Goal: Find specific page/section: Find specific page/section

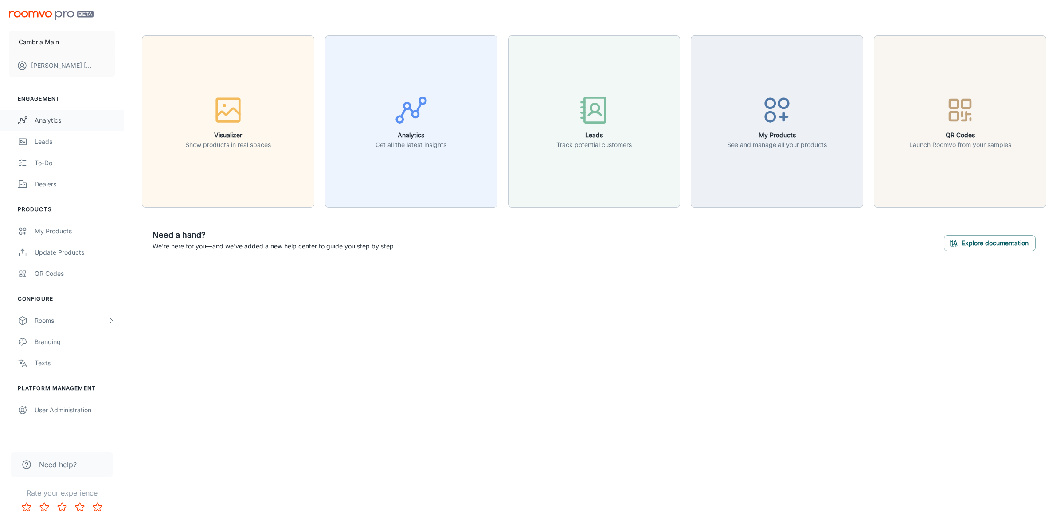
click at [49, 117] on div "Analytics" at bounding box center [75, 121] width 80 height 10
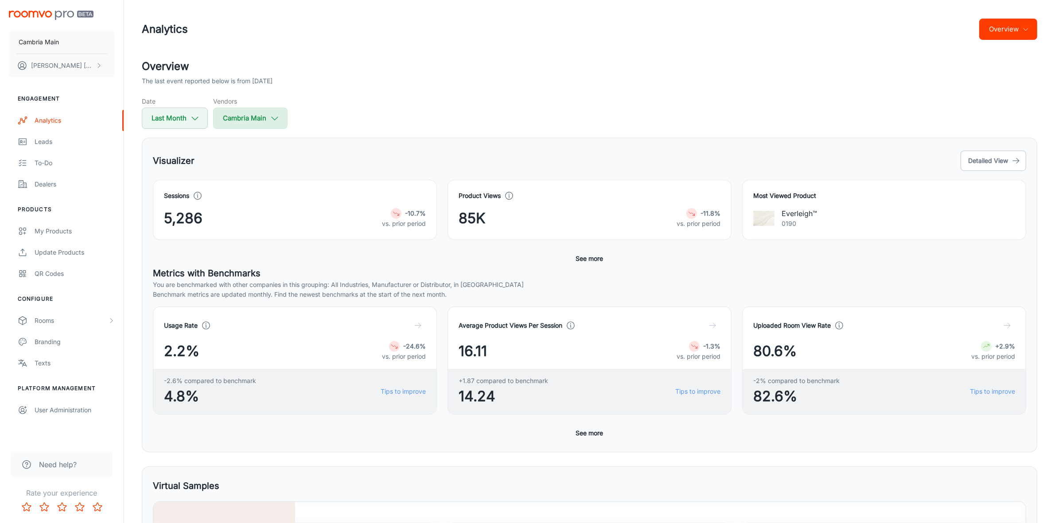
click at [274, 118] on icon "button" at bounding box center [275, 118] width 10 height 10
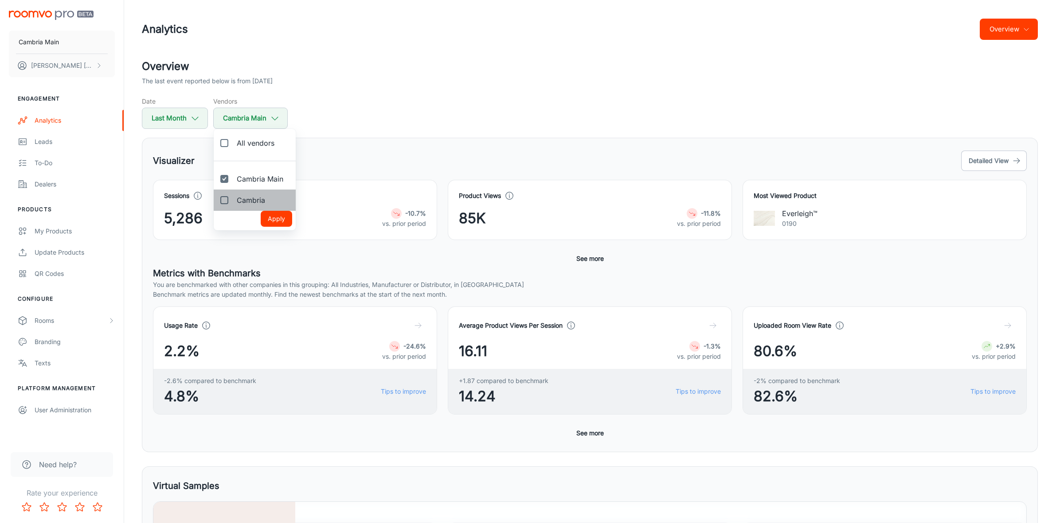
click at [247, 199] on span "Cambria" at bounding box center [251, 200] width 28 height 11
click at [233, 199] on input "Cambria" at bounding box center [224, 200] width 18 height 18
checkbox input "true"
click at [271, 213] on button "Apply" at bounding box center [276, 219] width 31 height 16
checkbox input "true"
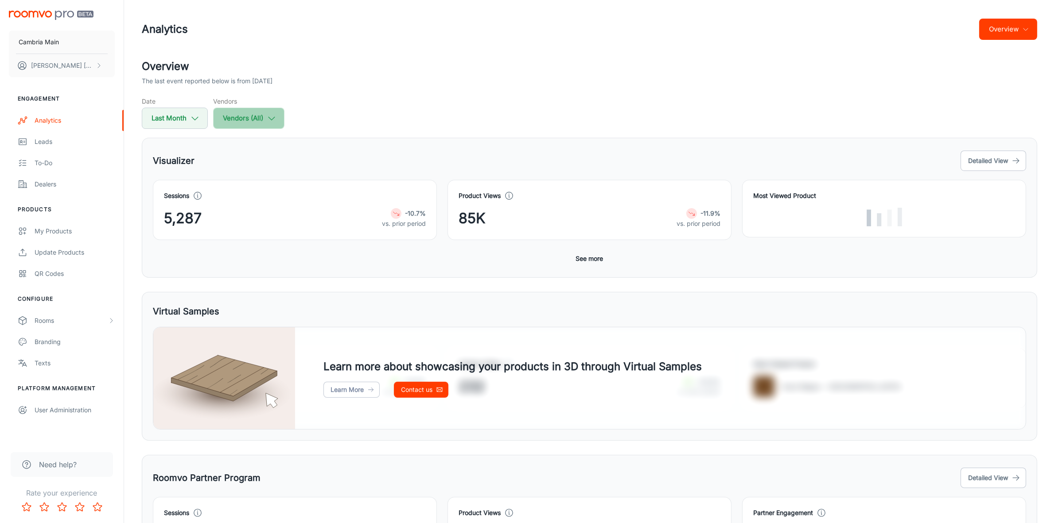
click at [276, 116] on icon "button" at bounding box center [272, 118] width 10 height 10
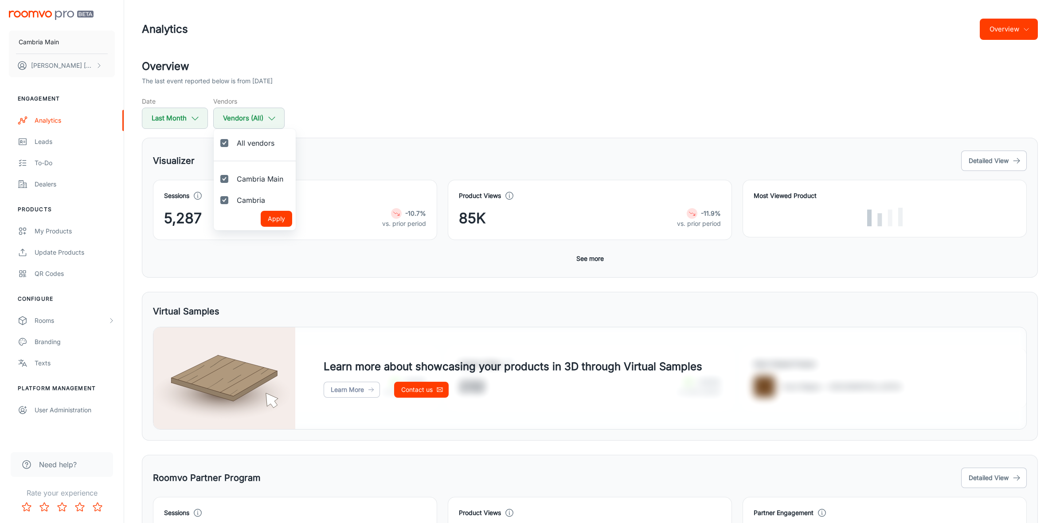
click at [262, 143] on span "All vendors" at bounding box center [256, 143] width 38 height 11
click at [233, 143] on input "All vendors" at bounding box center [224, 143] width 18 height 18
checkbox input "false"
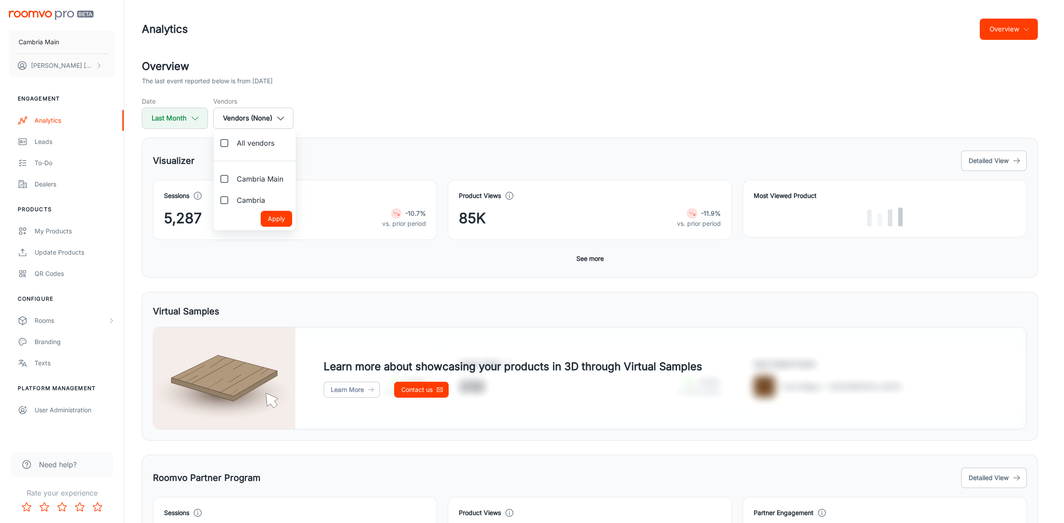
click at [260, 178] on span "Cambria Main" at bounding box center [260, 179] width 47 height 11
click at [233, 178] on input "Cambria Main" at bounding box center [224, 179] width 18 height 18
checkbox input "true"
click at [259, 200] on span "Cambria" at bounding box center [251, 200] width 28 height 11
click at [233, 200] on input "Cambria" at bounding box center [224, 200] width 18 height 18
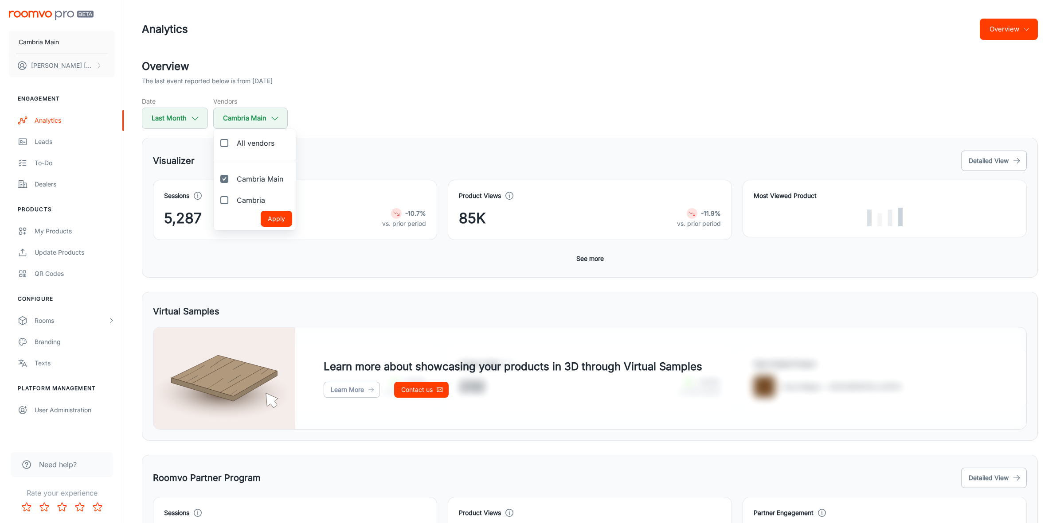
checkbox input "true"
click at [271, 218] on button "Apply" at bounding box center [276, 219] width 31 height 16
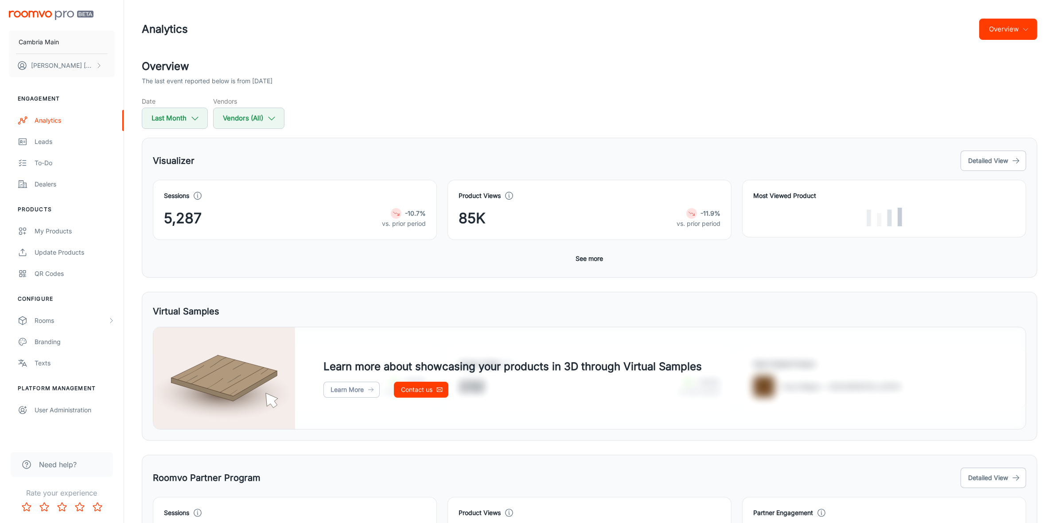
click at [593, 261] on button "See more" at bounding box center [590, 259] width 35 height 16
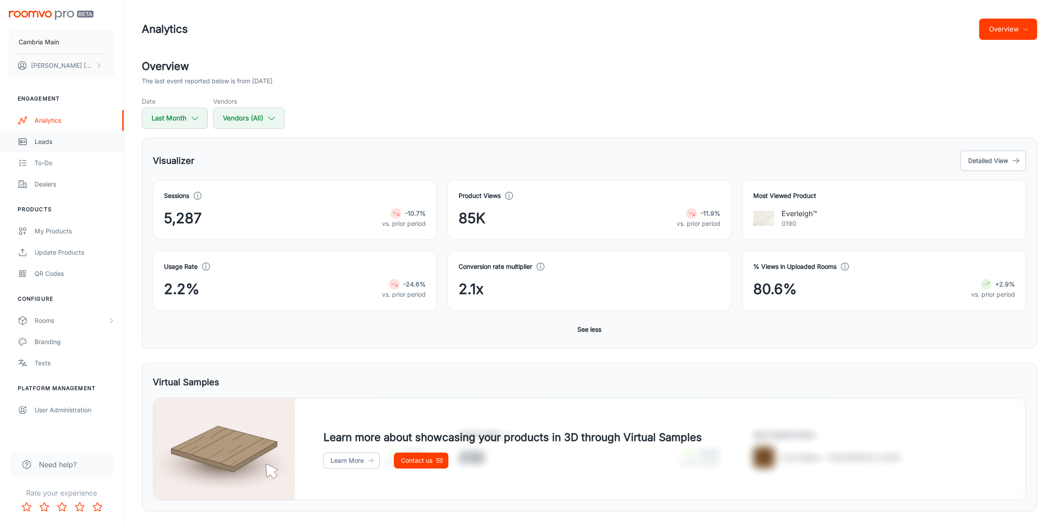
click at [49, 135] on link "Leads" at bounding box center [62, 141] width 124 height 21
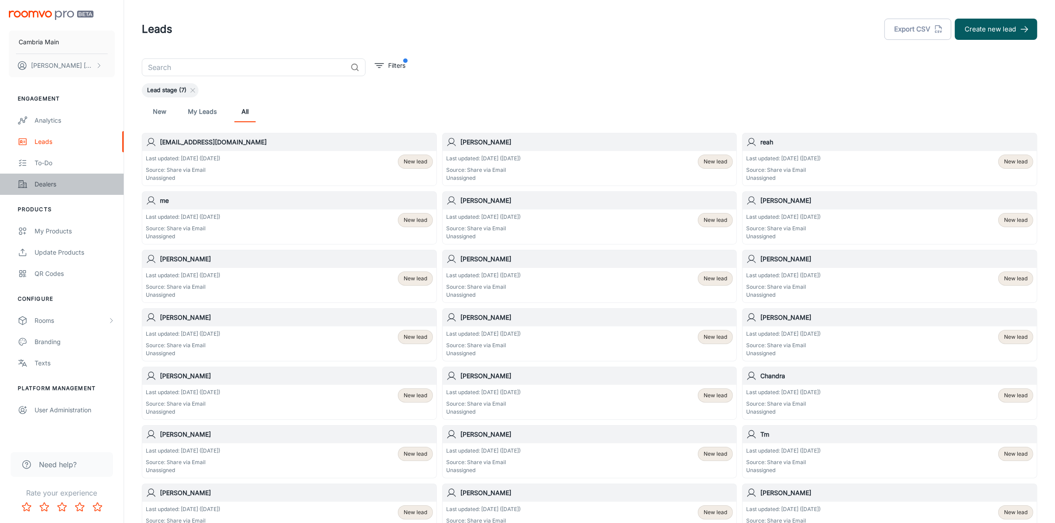
click at [49, 187] on div "Dealers" at bounding box center [75, 185] width 80 height 10
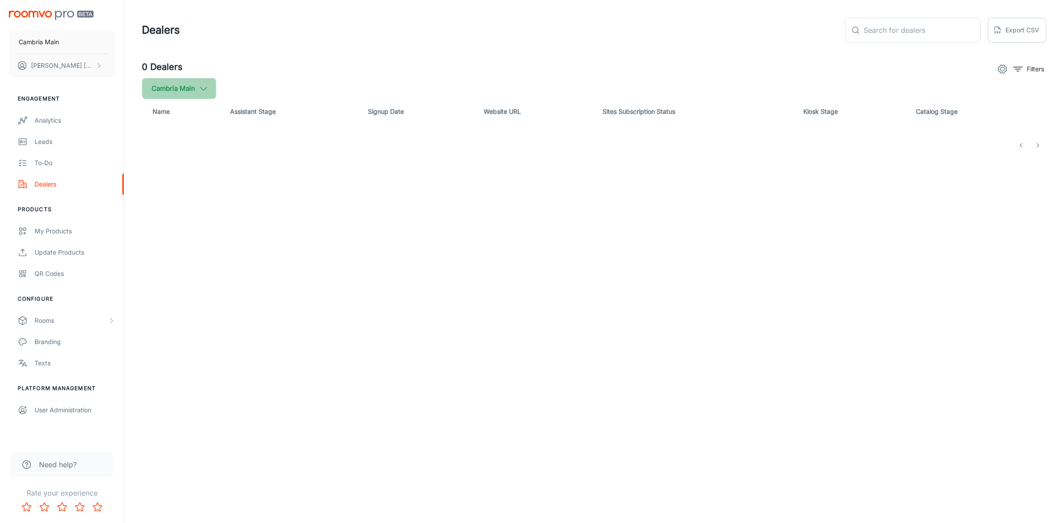
click at [207, 91] on icon "button" at bounding box center [204, 89] width 10 height 10
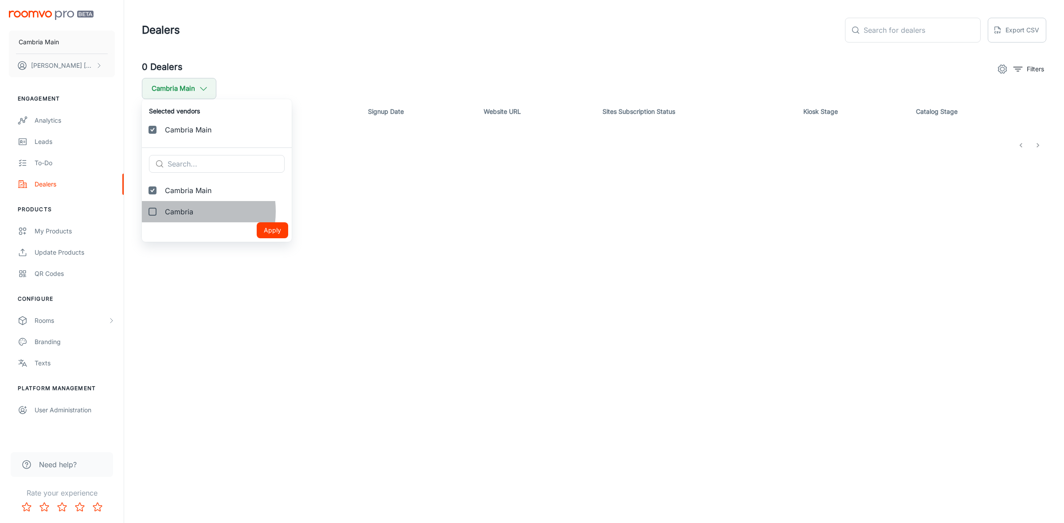
click at [182, 211] on span "Cambria" at bounding box center [225, 212] width 120 height 11
click at [161, 211] on input "Cambria" at bounding box center [153, 212] width 18 height 18
checkbox input "true"
click at [258, 248] on button "Apply" at bounding box center [272, 252] width 31 height 16
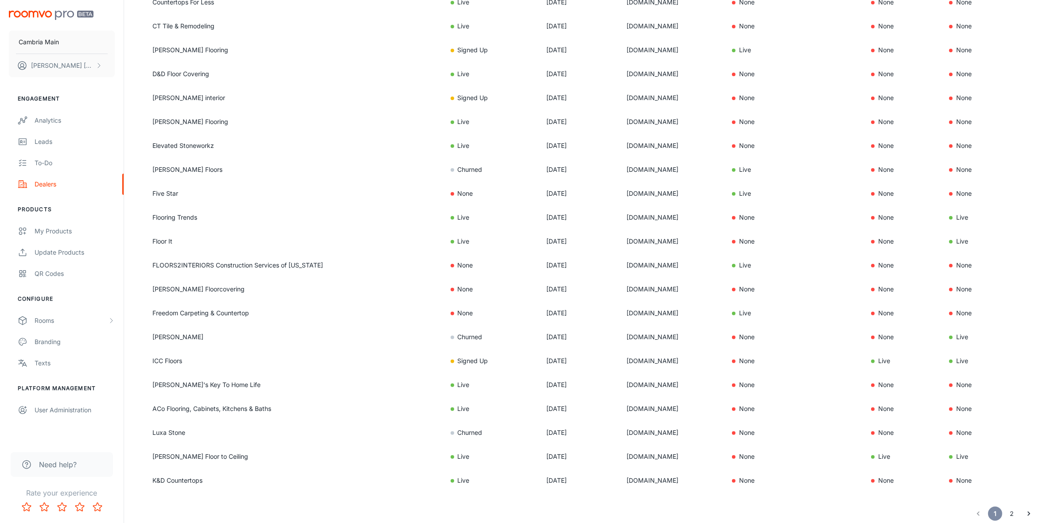
scroll to position [430, 0]
